Goal: Information Seeking & Learning: Learn about a topic

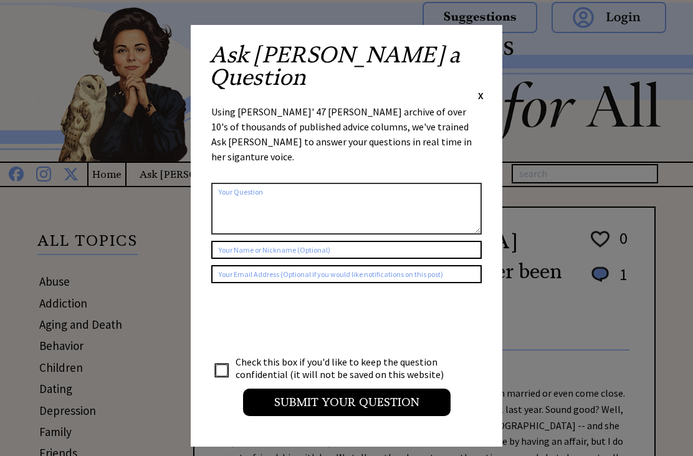
click at [481, 89] on span "X" at bounding box center [481, 95] width 6 height 12
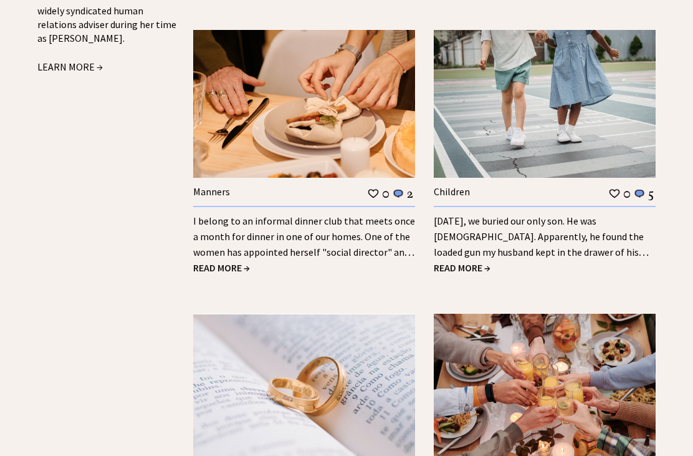
scroll to position [1565, 0]
click at [240, 261] on span "READ MORE →" at bounding box center [221, 267] width 57 height 12
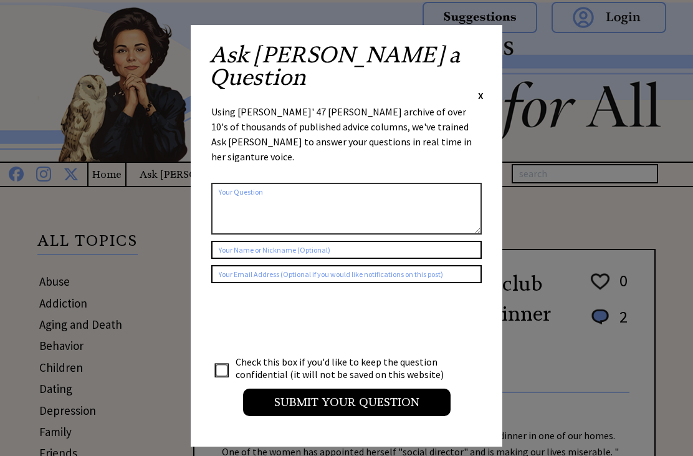
click at [481, 89] on span "X" at bounding box center [481, 95] width 6 height 12
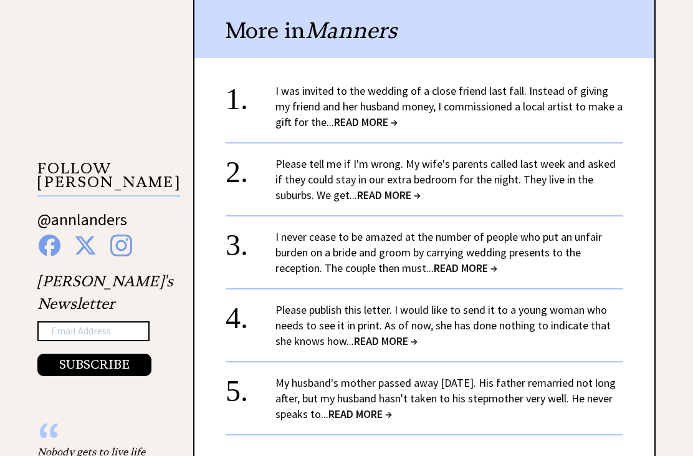
scroll to position [1067, 0]
click at [362, 115] on span "READ MORE →" at bounding box center [366, 122] width 64 height 14
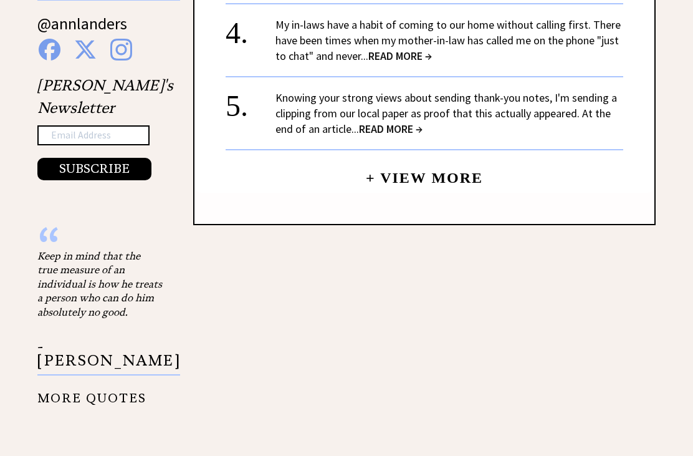
scroll to position [1263, 0]
click at [444, 159] on link "+ View More" at bounding box center [424, 172] width 117 height 27
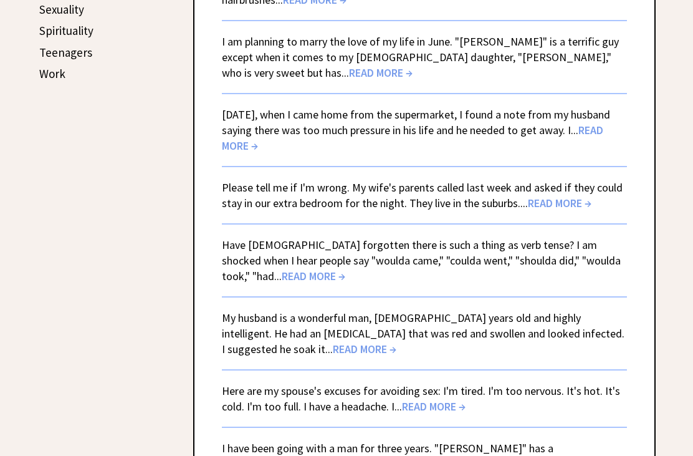
scroll to position [689, 0]
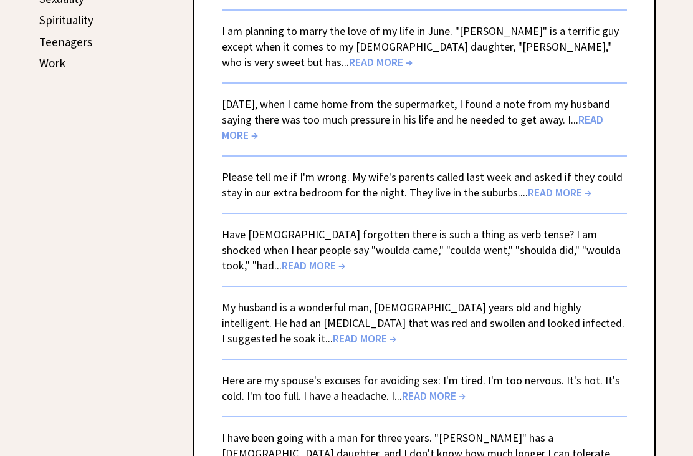
click at [567, 186] on span "READ MORE →" at bounding box center [560, 193] width 64 height 14
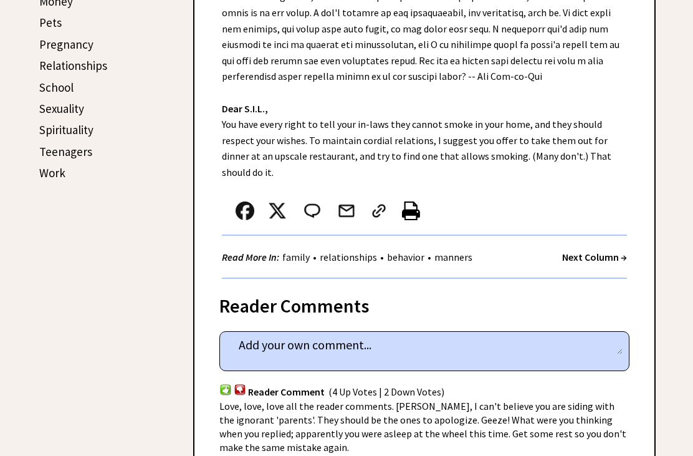
scroll to position [543, 0]
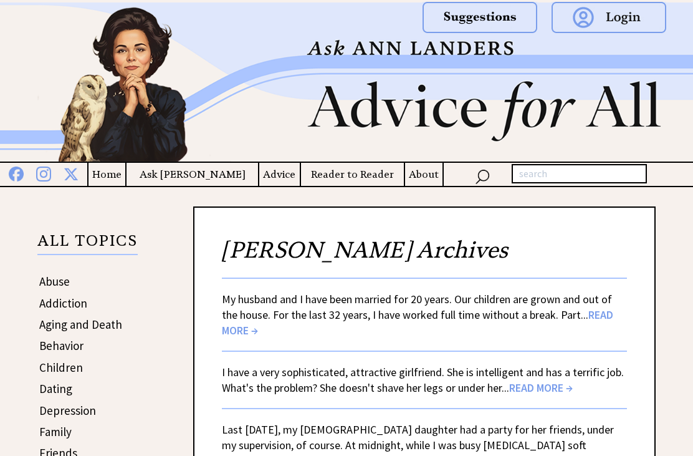
scroll to position [294, 0]
